Goal: Transaction & Acquisition: Obtain resource

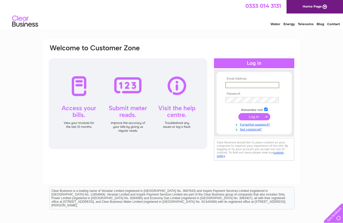
click at [238, 84] on input "text" at bounding box center [252, 85] width 54 height 6
type input "[EMAIL_ADDRESS][DOMAIN_NAME]"
click at [254, 116] on input "submit" at bounding box center [254, 116] width 32 height 7
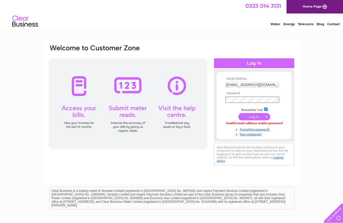
click at [254, 116] on input "submit" at bounding box center [254, 116] width 32 height 7
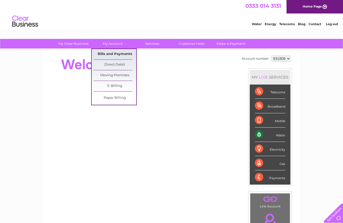
click at [109, 53] on link "Bills and Payments" at bounding box center [114, 54] width 43 height 10
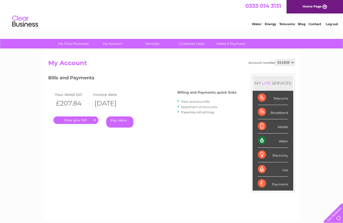
click at [82, 119] on link "." at bounding box center [75, 120] width 45 height 8
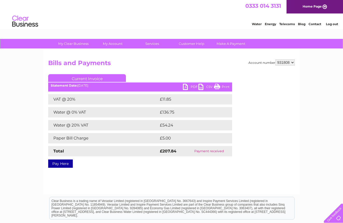
click at [187, 86] on link "PDF" at bounding box center [191, 88] width 16 height 8
click at [188, 87] on link "PDF" at bounding box center [191, 88] width 16 height 8
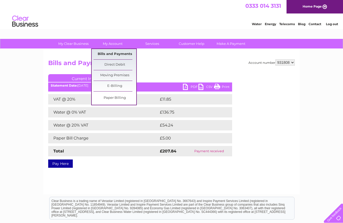
click at [110, 54] on link "Bills and Payments" at bounding box center [114, 54] width 43 height 10
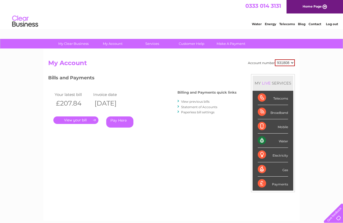
click at [188, 100] on link "View previous bills" at bounding box center [195, 101] width 28 height 4
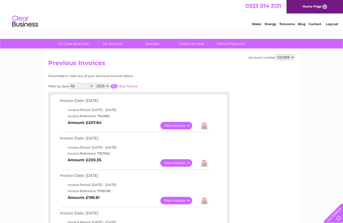
click at [204, 197] on link "Download" at bounding box center [204, 200] width 6 height 8
click at [202, 161] on link "Download" at bounding box center [204, 163] width 6 height 8
click at [332, 24] on link "Log out" at bounding box center [332, 24] width 12 height 4
